Goal: Information Seeking & Learning: Learn about a topic

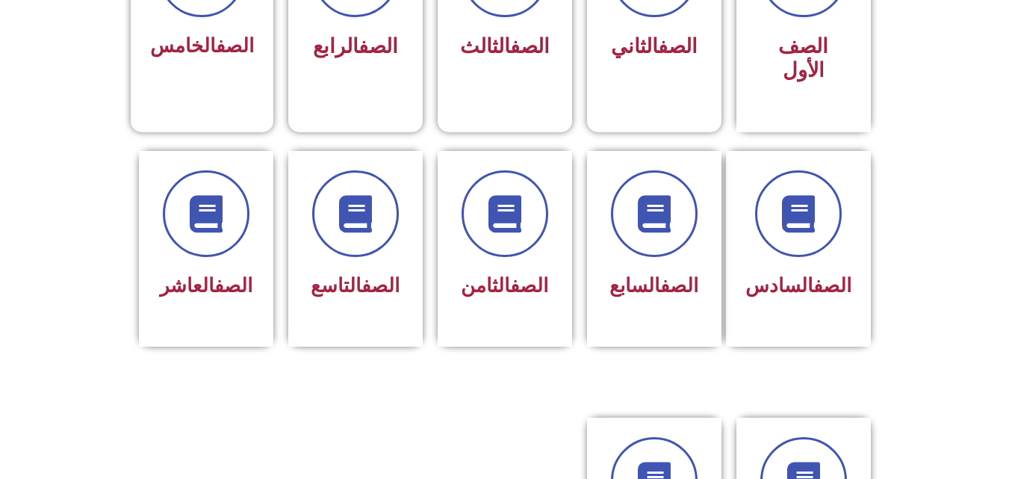
scroll to position [533, 0]
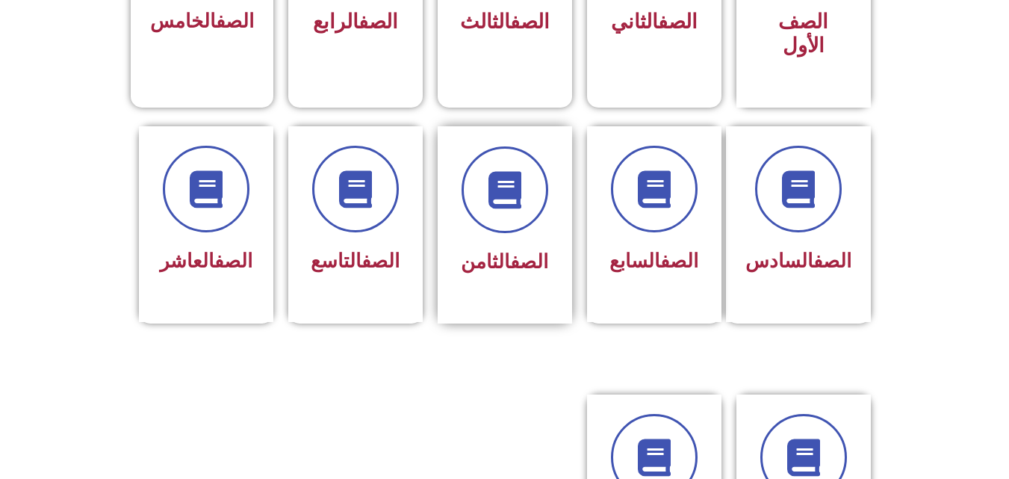
click at [469, 244] on div "الصف الثامن" at bounding box center [505, 262] width 94 height 37
click at [238, 200] on div at bounding box center [206, 189] width 94 height 87
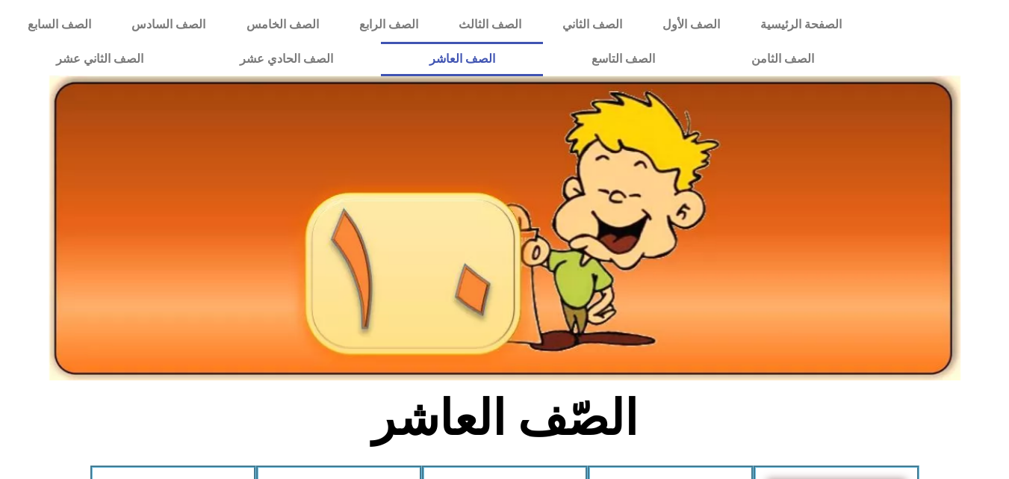
click at [573, 206] on img at bounding box center [504, 227] width 911 height 305
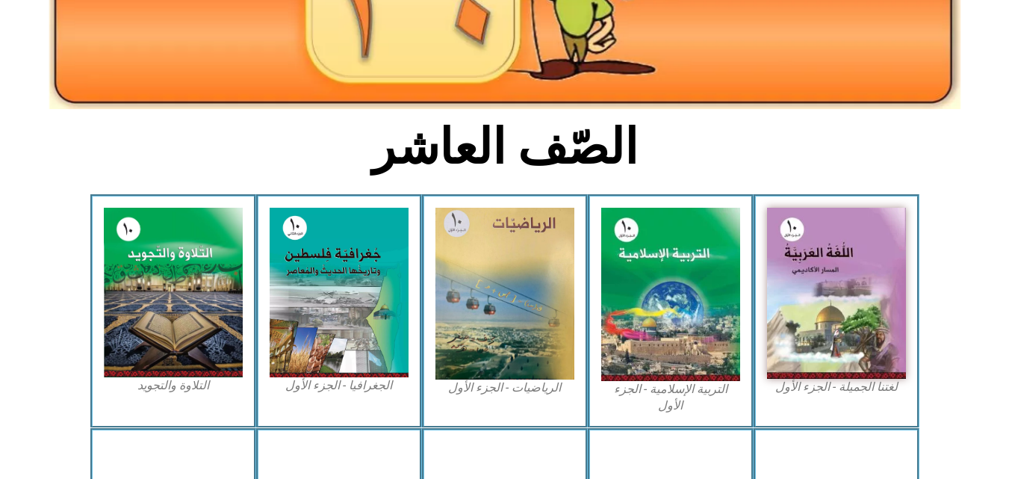
scroll to position [299, 0]
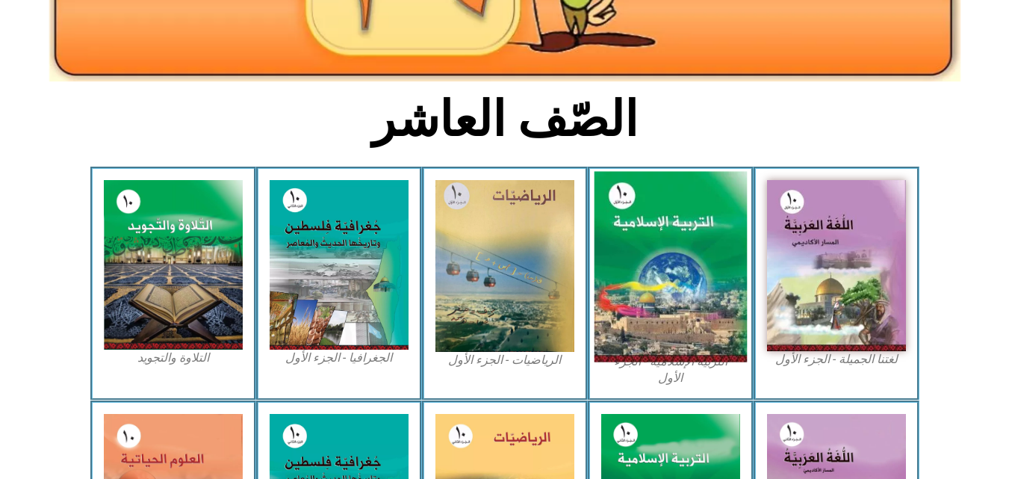
click at [689, 248] on img at bounding box center [670, 267] width 153 height 190
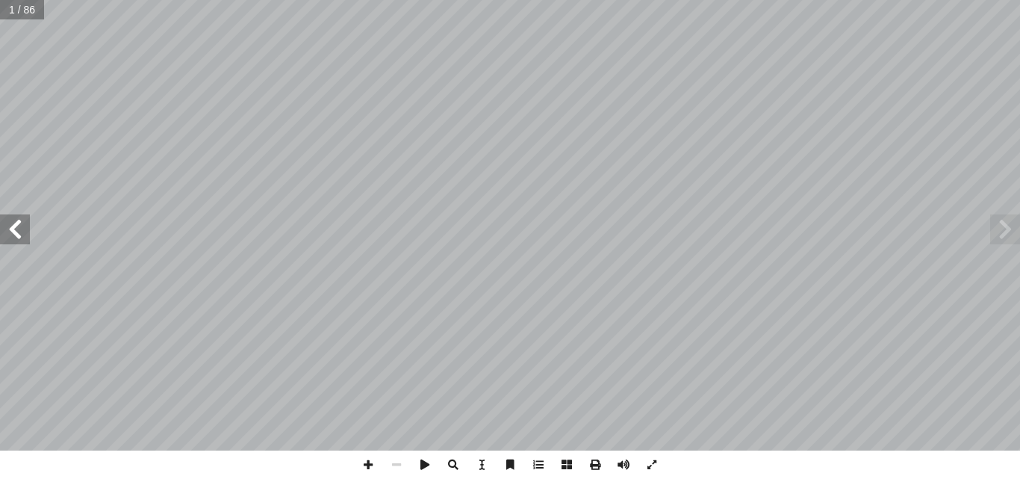
click at [25, 236] on span at bounding box center [15, 229] width 30 height 30
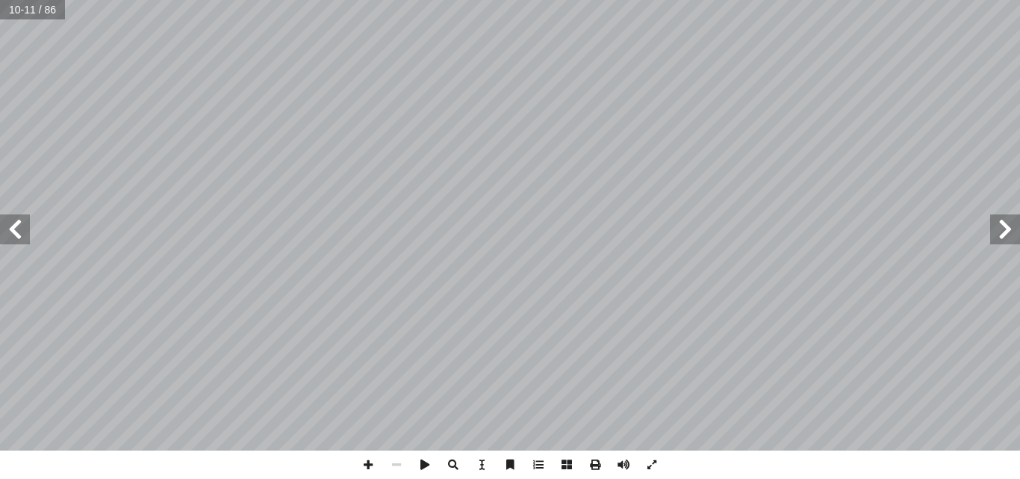
click at [24, 234] on span at bounding box center [15, 229] width 30 height 30
click at [7, 229] on span at bounding box center [15, 229] width 30 height 30
click at [8, 229] on span at bounding box center [15, 229] width 30 height 30
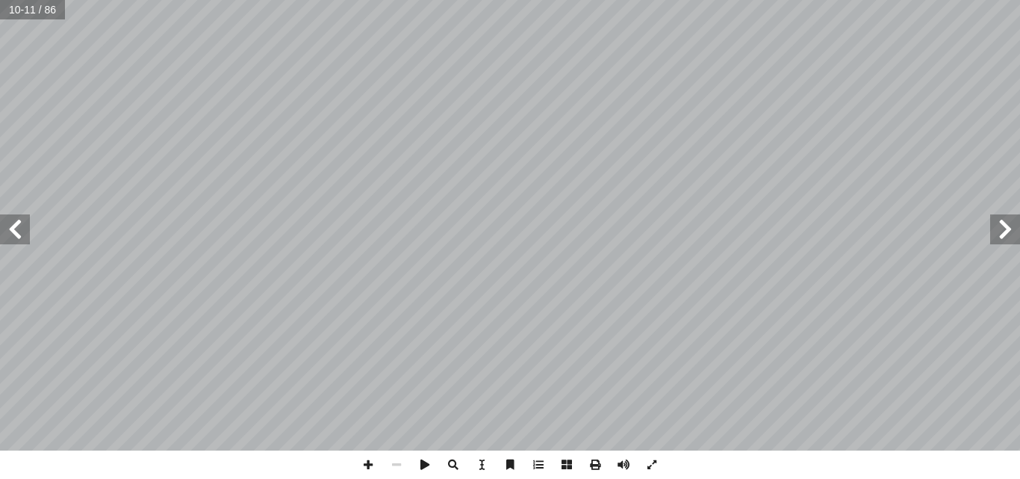
click at [8, 229] on span at bounding box center [15, 229] width 30 height 30
click at [14, 232] on span at bounding box center [15, 229] width 30 height 30
click at [367, 465] on span at bounding box center [368, 464] width 28 height 28
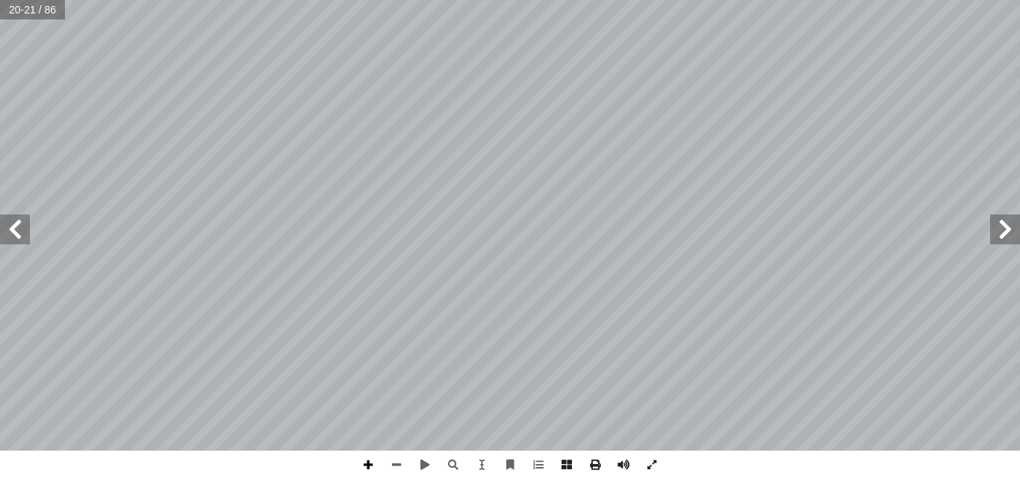
click at [367, 460] on span at bounding box center [368, 464] width 28 height 28
click at [394, 459] on span at bounding box center [396, 464] width 28 height 28
click at [15, 238] on span at bounding box center [15, 229] width 30 height 30
